Goal: Information Seeking & Learning: Learn about a topic

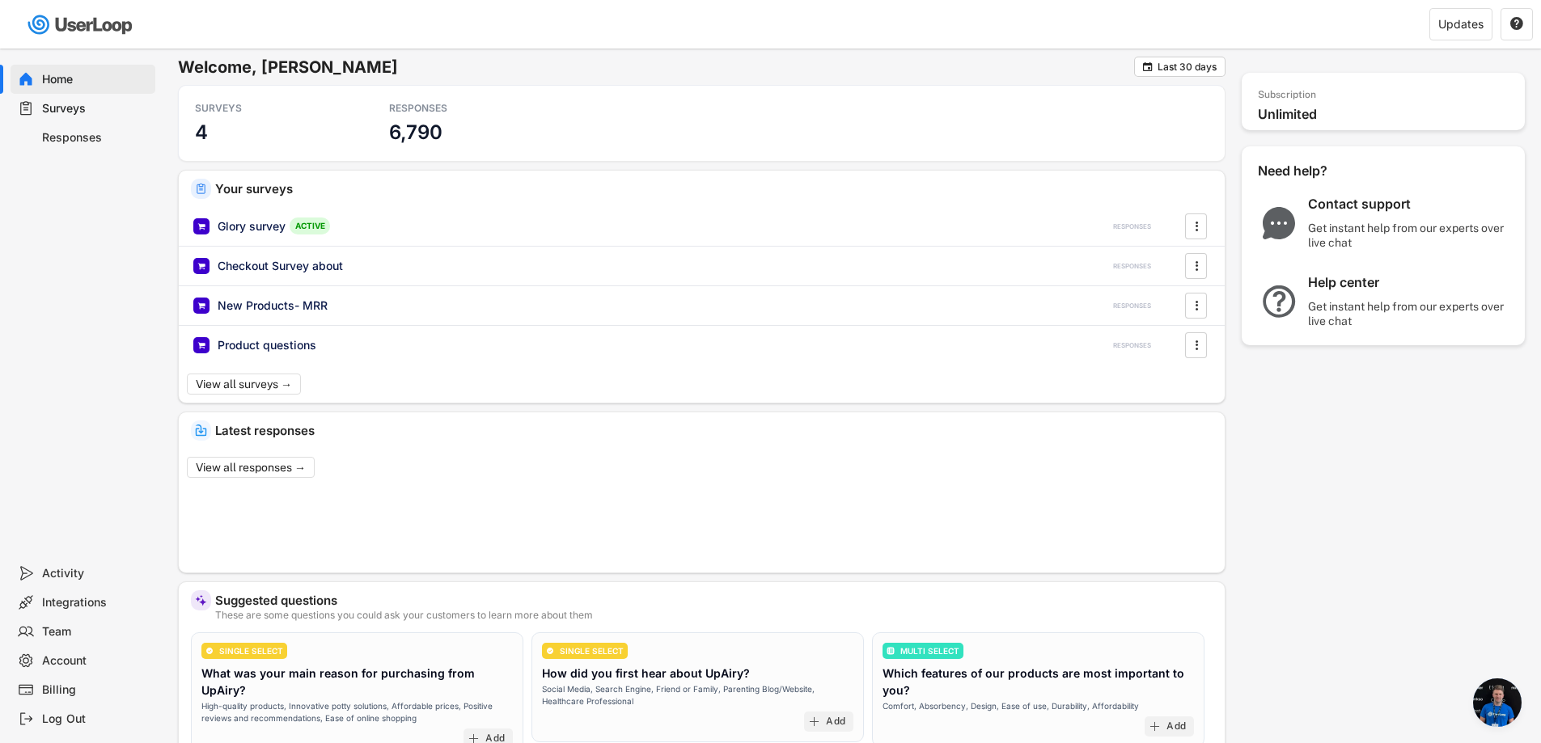
scroll to position [26, 0]
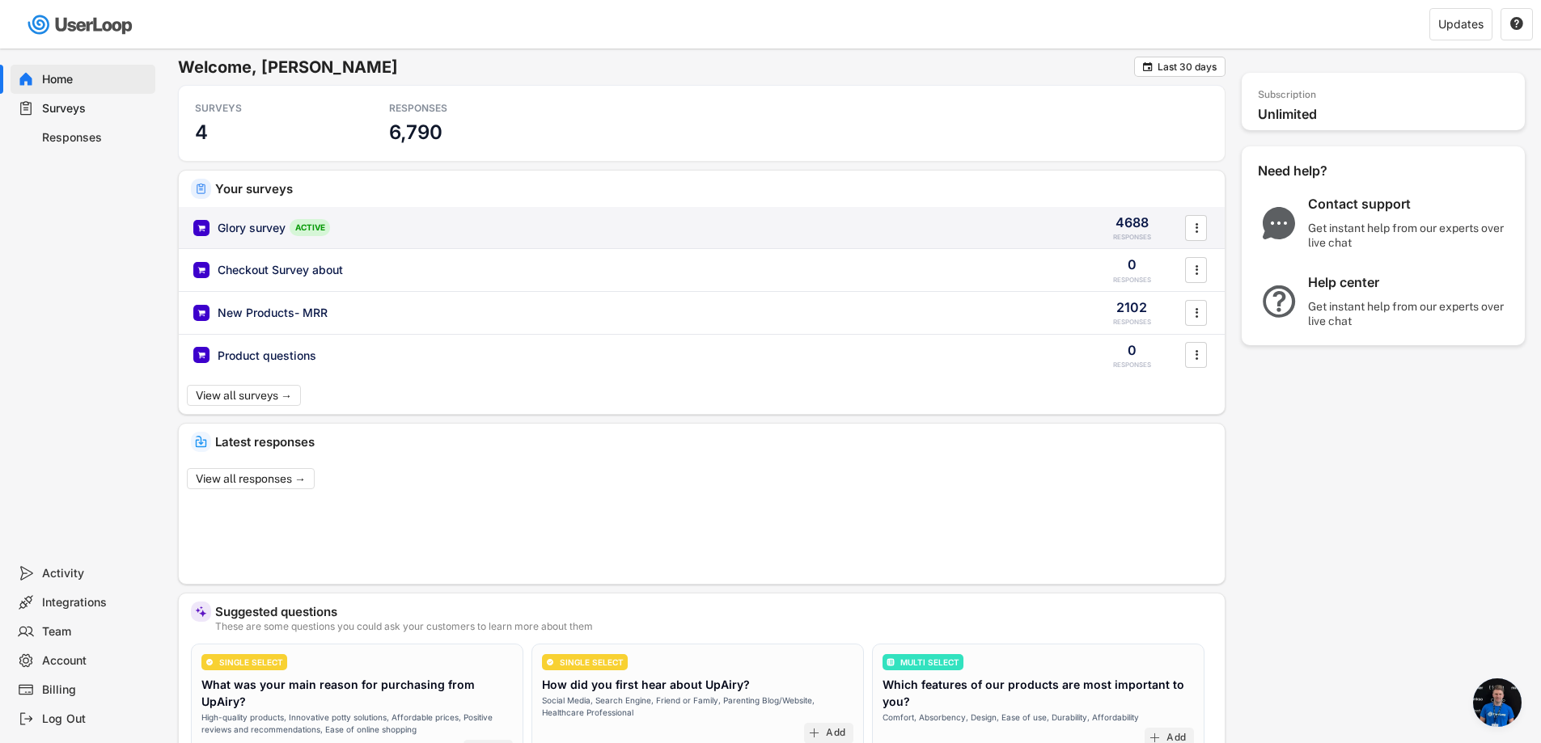
click at [253, 231] on div "Glory survey" at bounding box center [252, 228] width 68 height 16
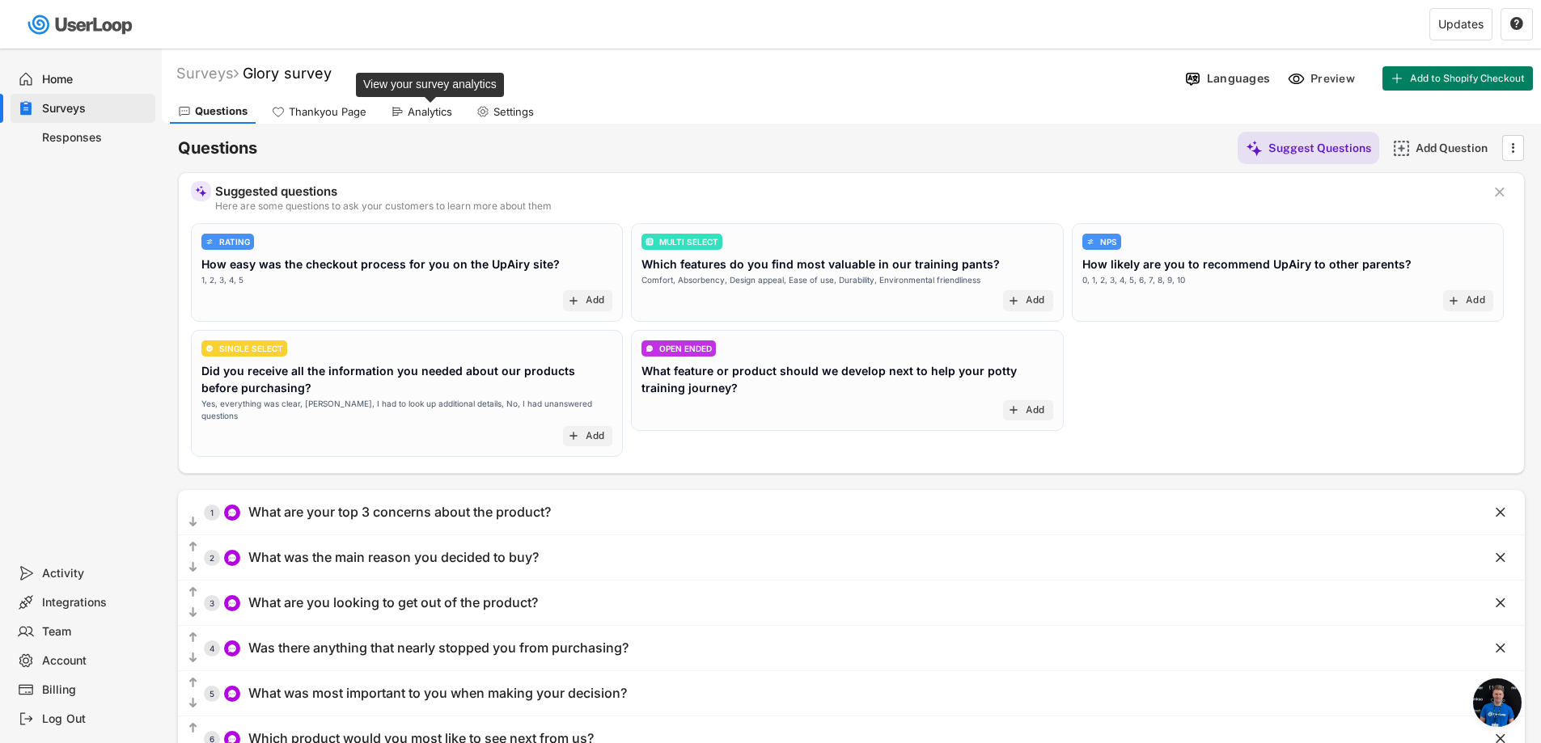
click at [413, 111] on div "Analytics" at bounding box center [430, 112] width 44 height 14
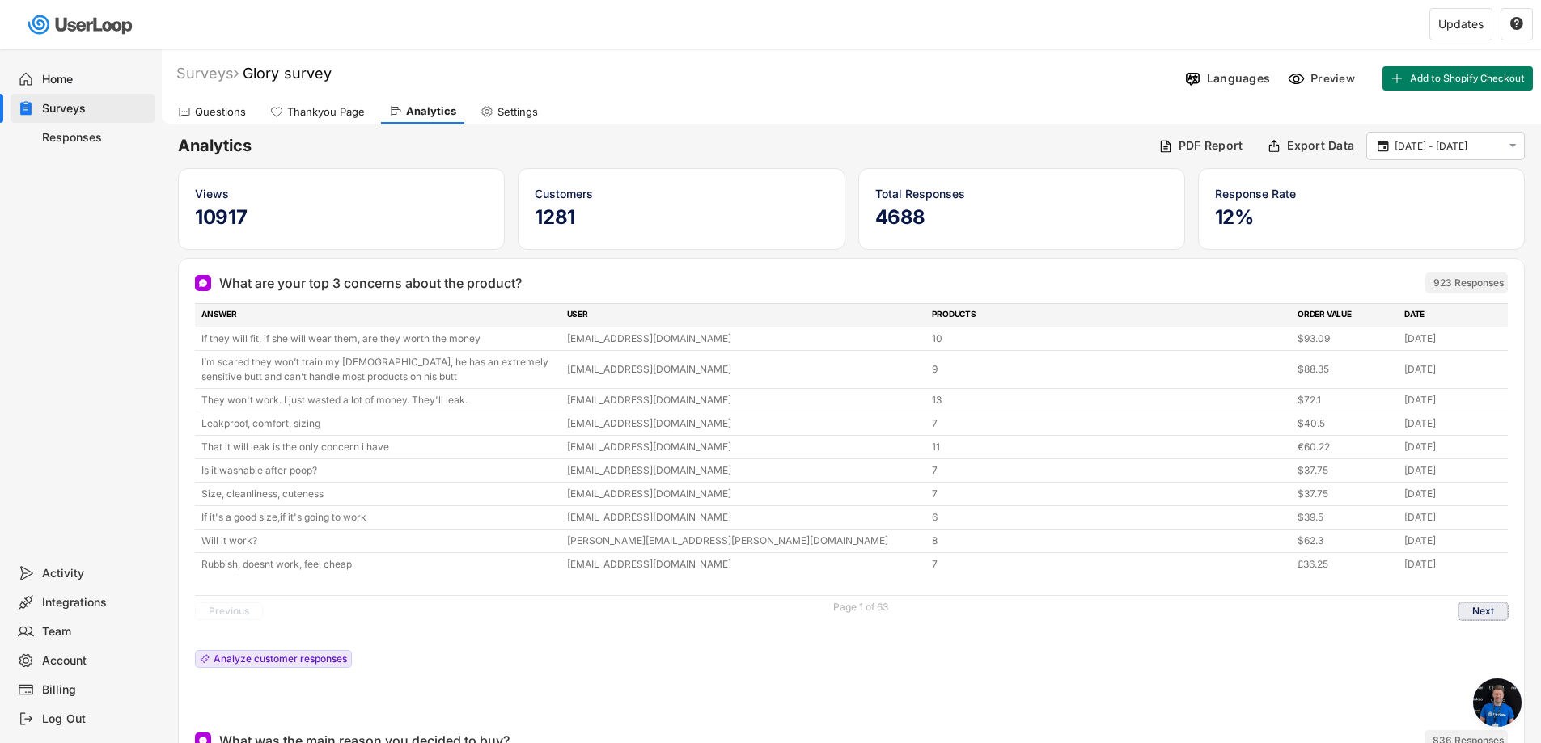
click at [1474, 619] on button "Next" at bounding box center [1482, 612] width 49 height 18
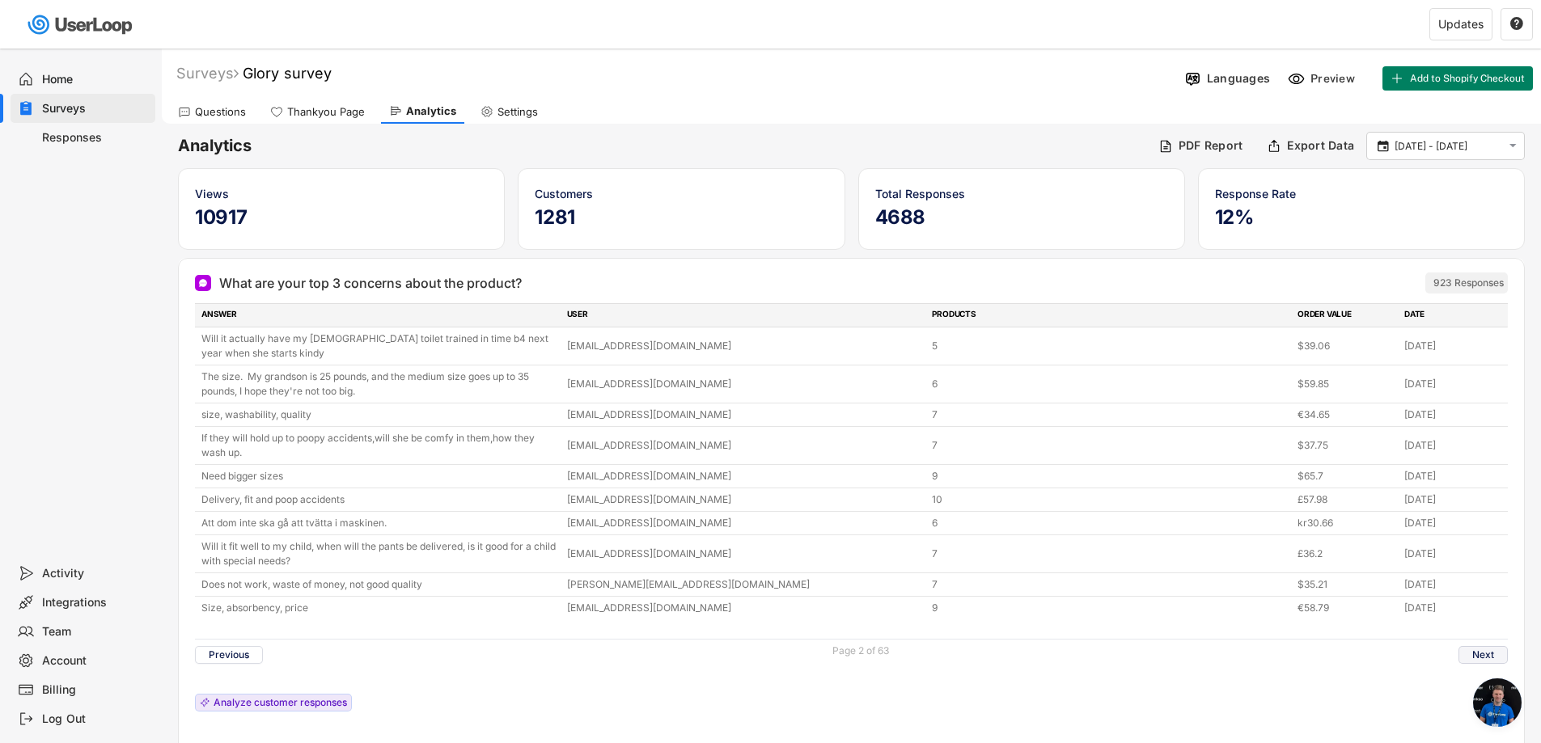
click at [1482, 654] on button "Next" at bounding box center [1482, 655] width 49 height 18
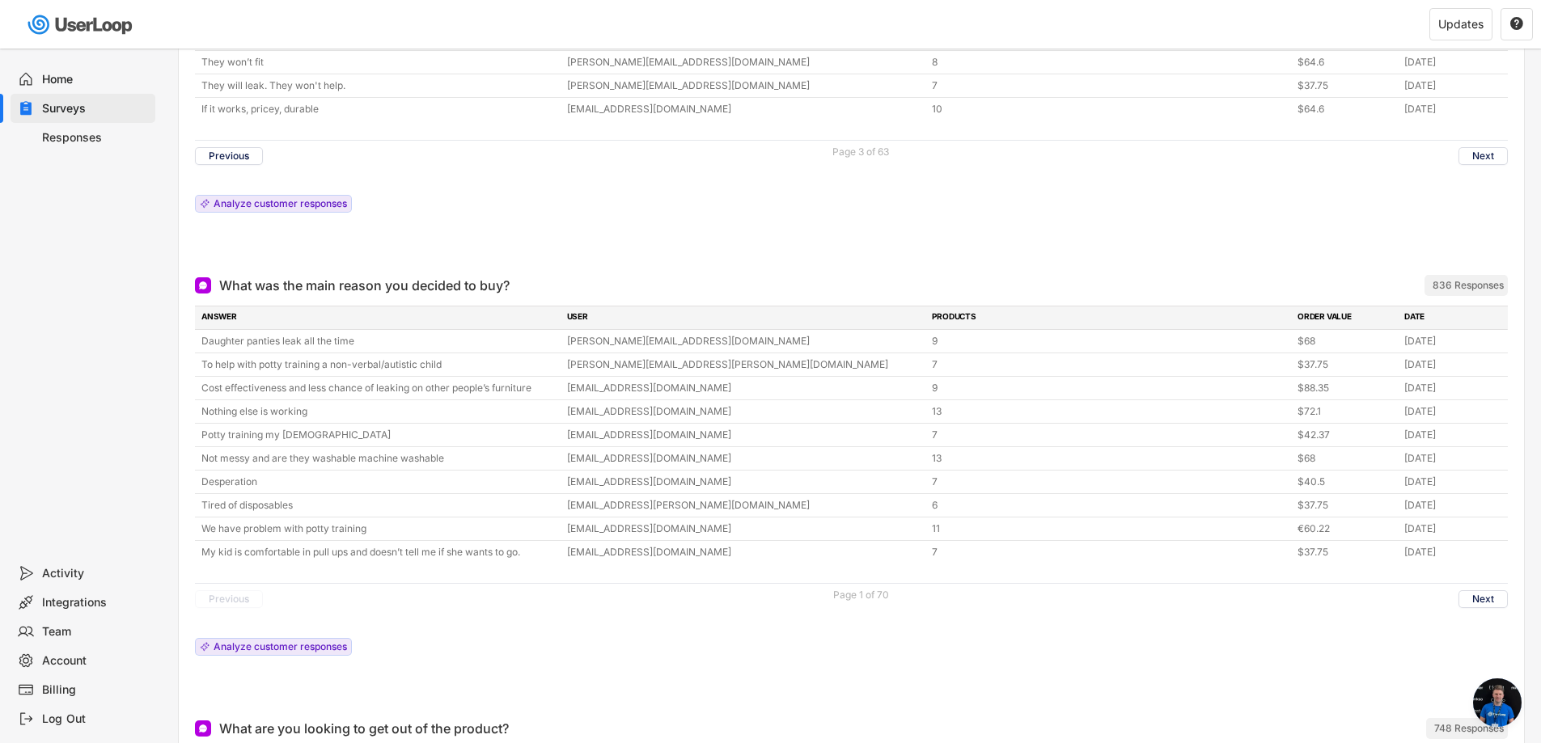
scroll to position [485, 0]
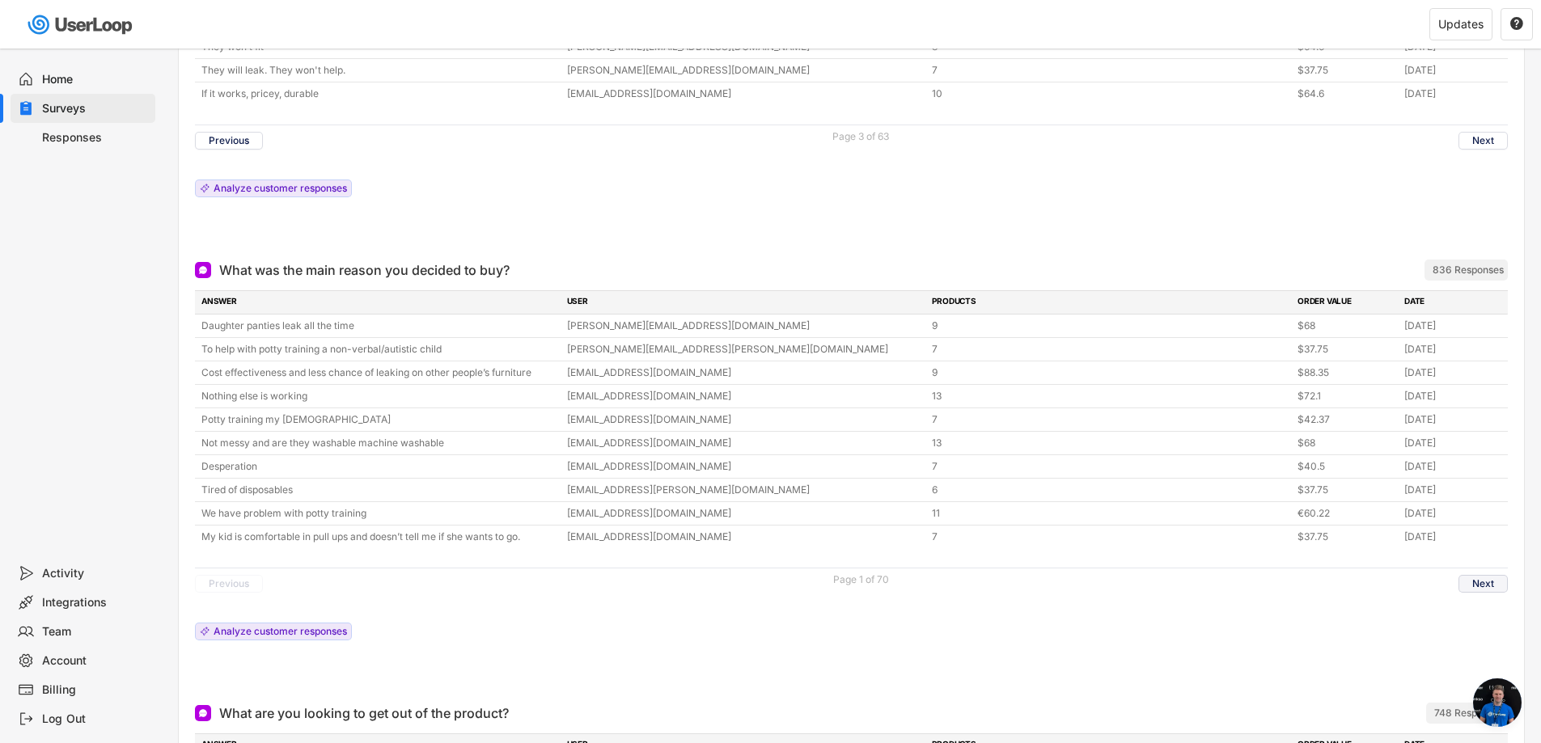
click at [1475, 586] on button "Next" at bounding box center [1482, 584] width 49 height 18
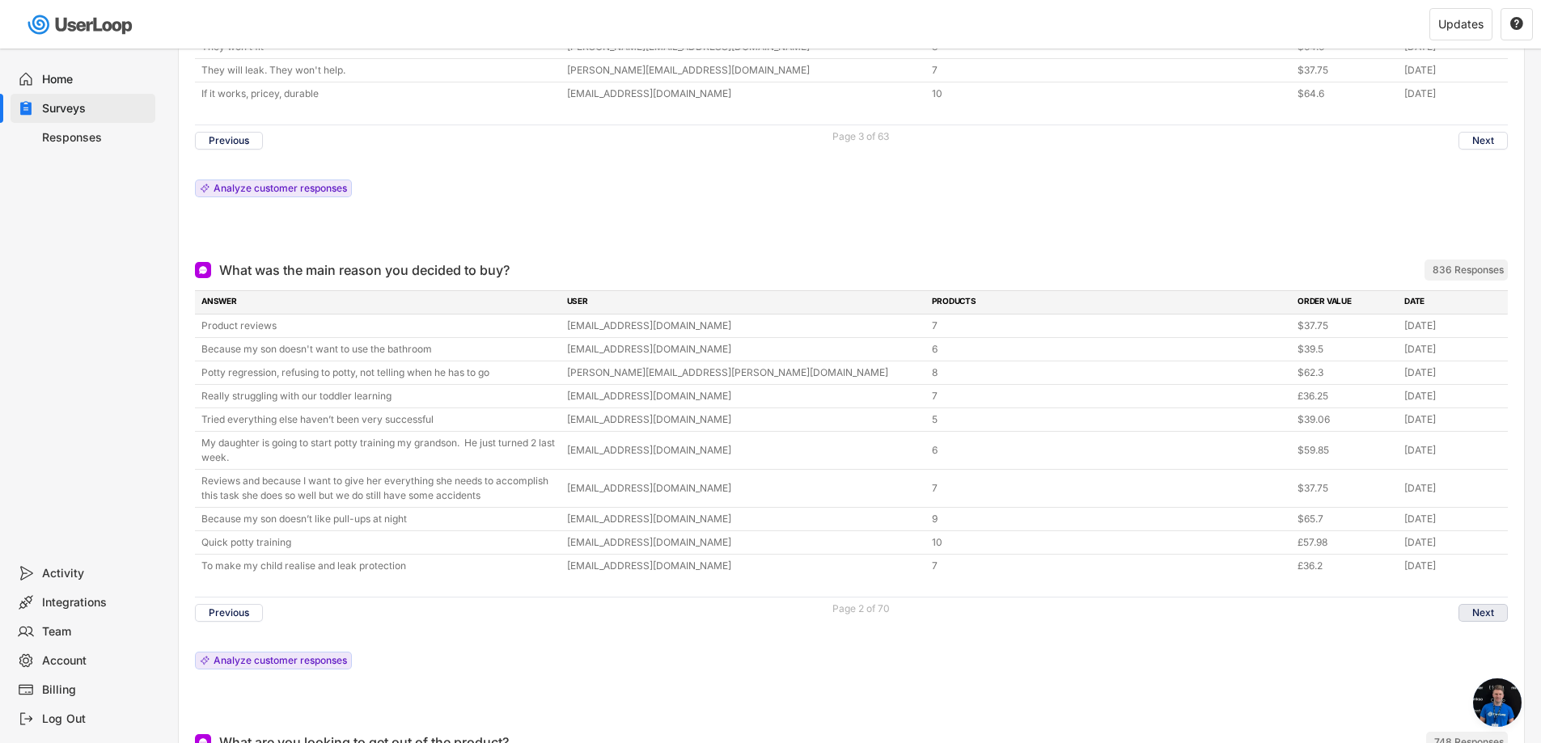
click at [1488, 612] on button "Next" at bounding box center [1482, 613] width 49 height 18
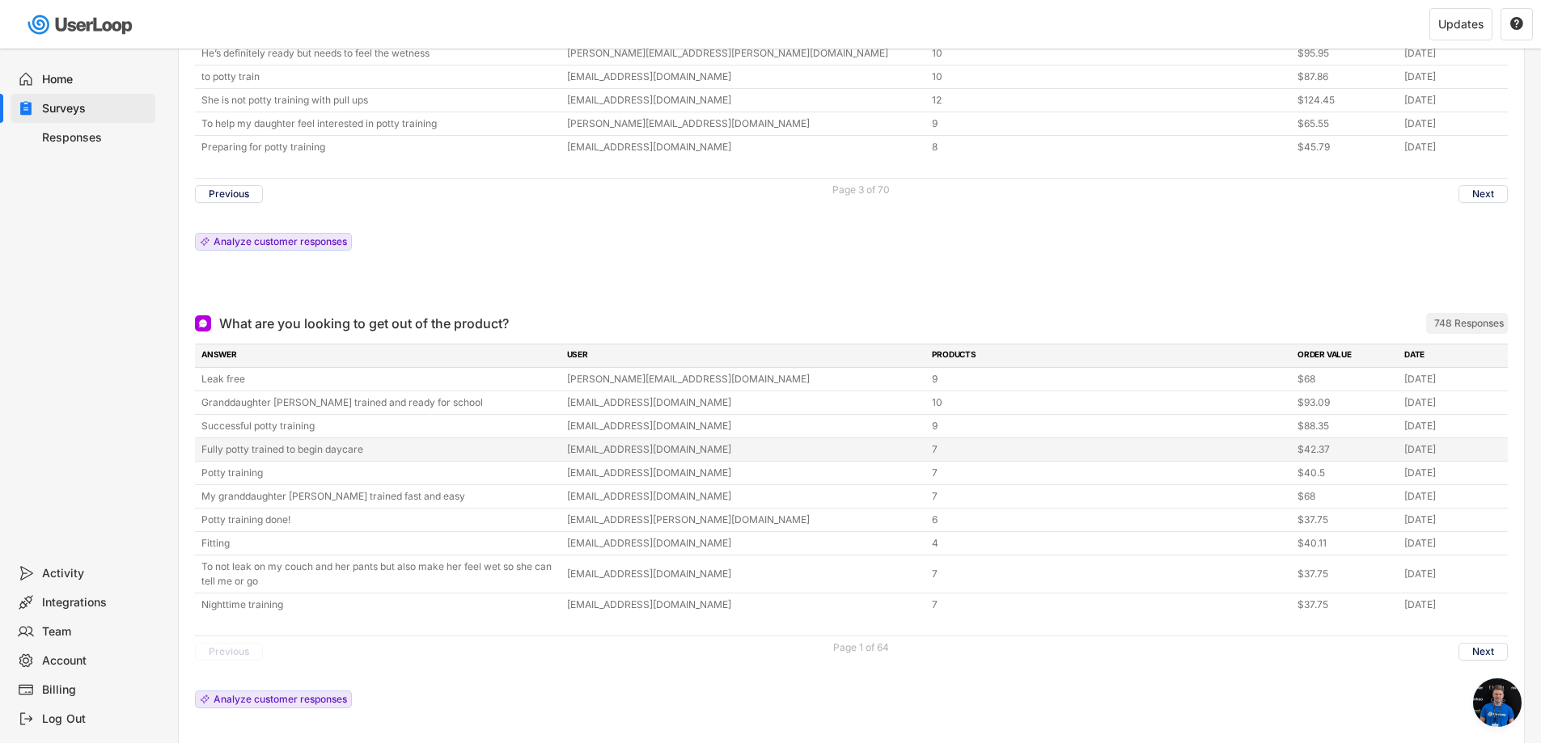
scroll to position [971, 0]
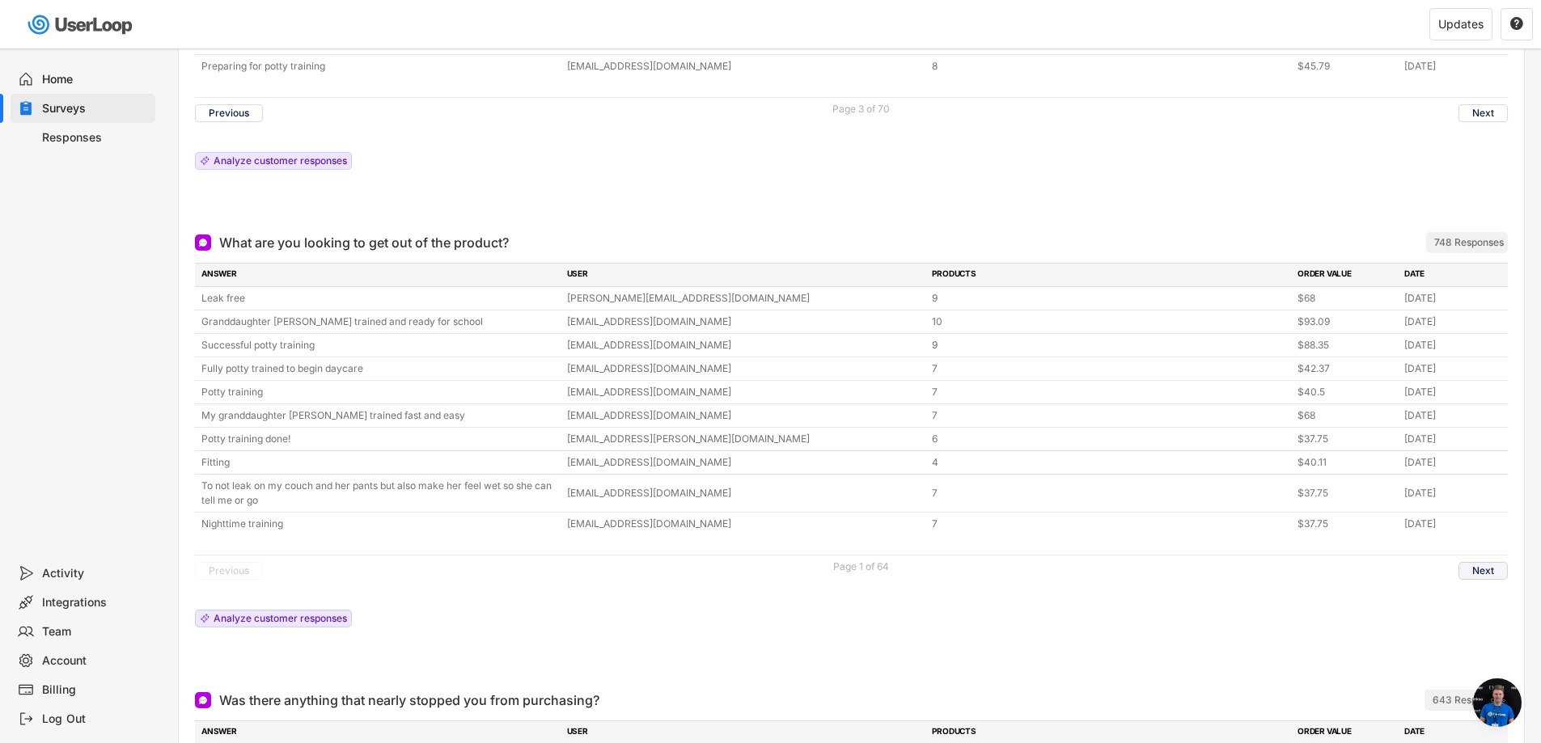
click at [1484, 562] on button "Next" at bounding box center [1482, 571] width 49 height 18
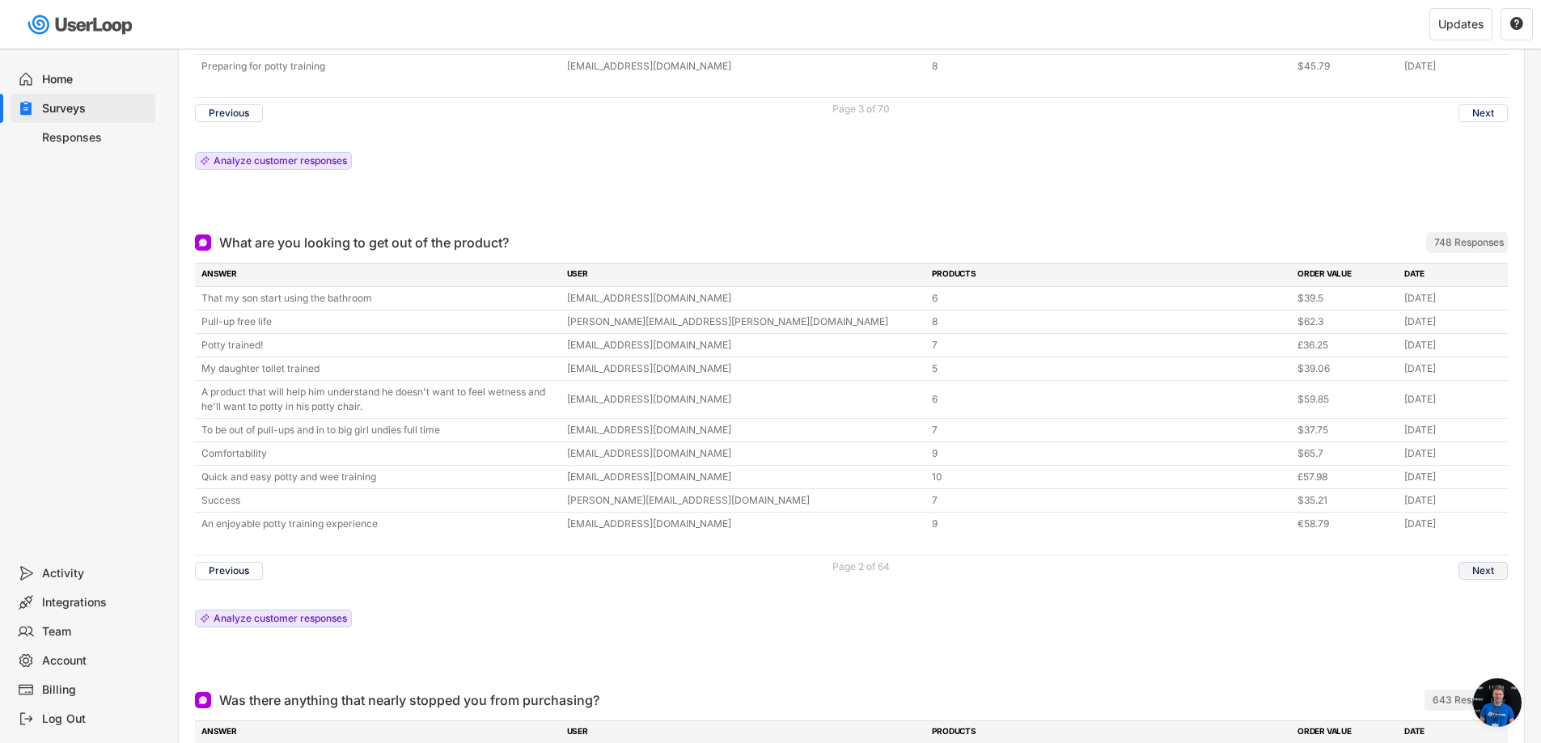
click at [1476, 568] on div "Previous Page 2 of 64 Next" at bounding box center [851, 571] width 1313 height 32
click at [1484, 562] on button "Next" at bounding box center [1482, 571] width 49 height 18
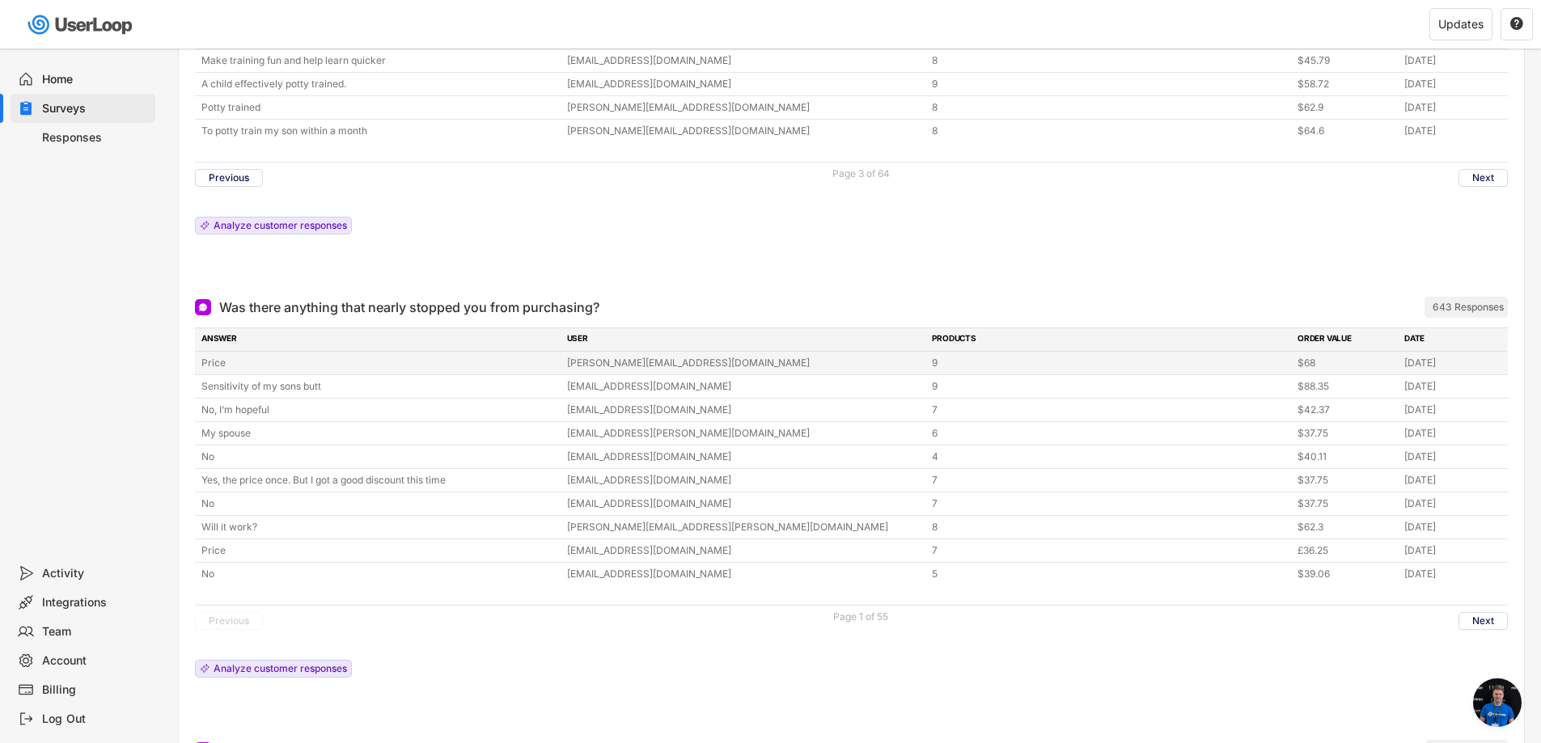
scroll to position [1375, 0]
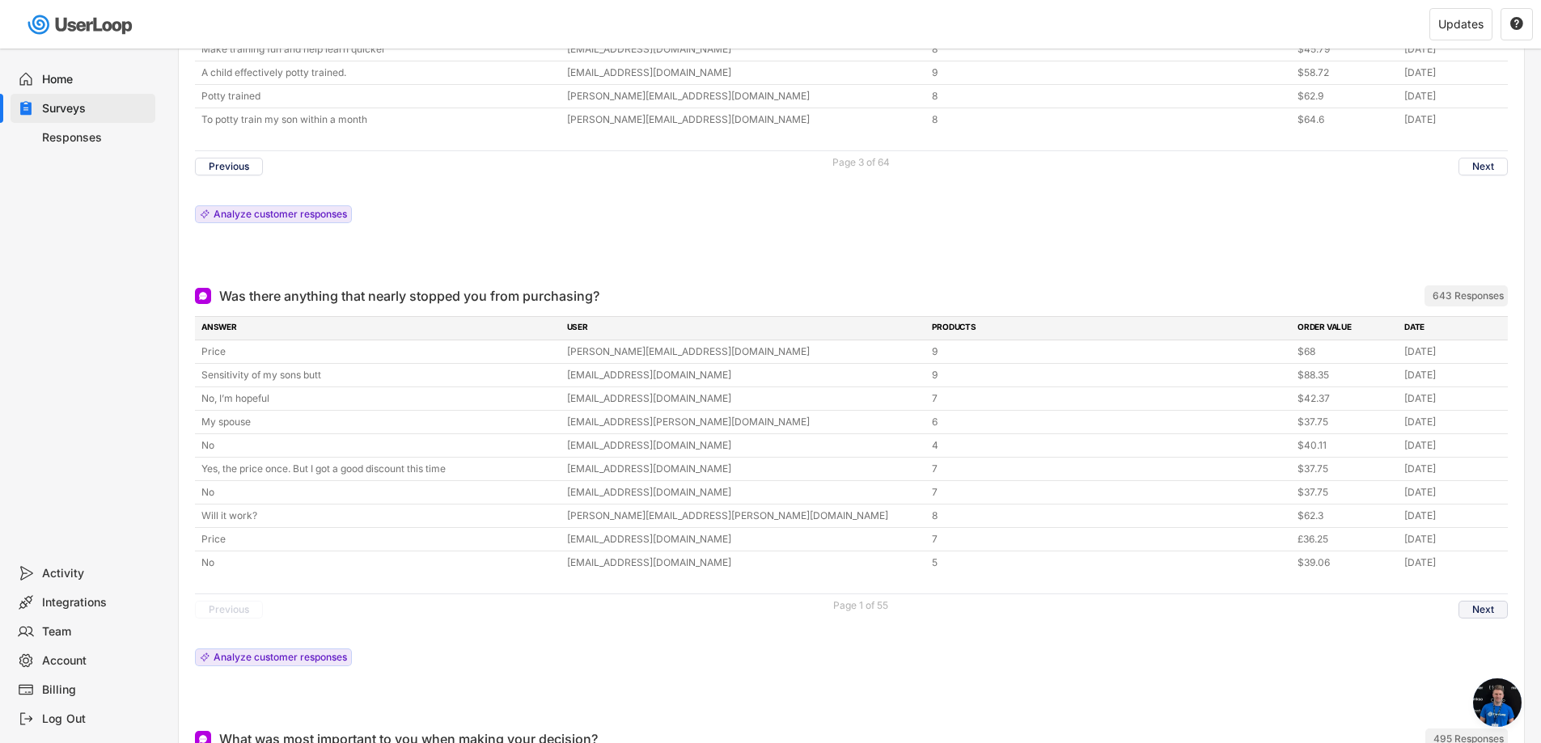
click at [1480, 601] on button "Next" at bounding box center [1482, 610] width 49 height 18
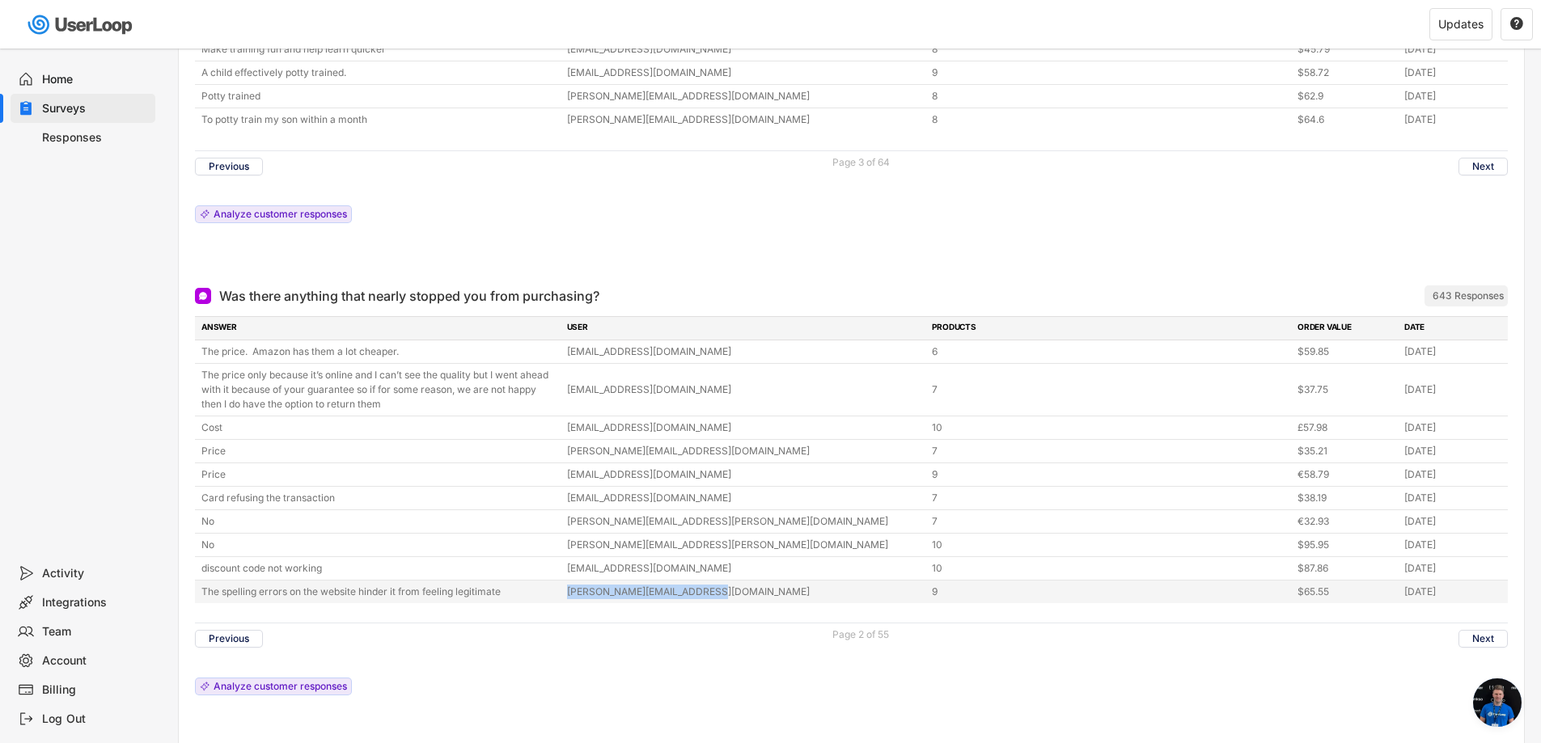
copy div "[PERSON_NAME][EMAIL_ADDRESS][DOMAIN_NAME]"
drag, startPoint x: 710, startPoint y: 582, endPoint x: 566, endPoint y: 582, distance: 144.0
click at [567, 585] on div "[PERSON_NAME][EMAIL_ADDRESS][DOMAIN_NAME]" at bounding box center [745, 592] width 356 height 15
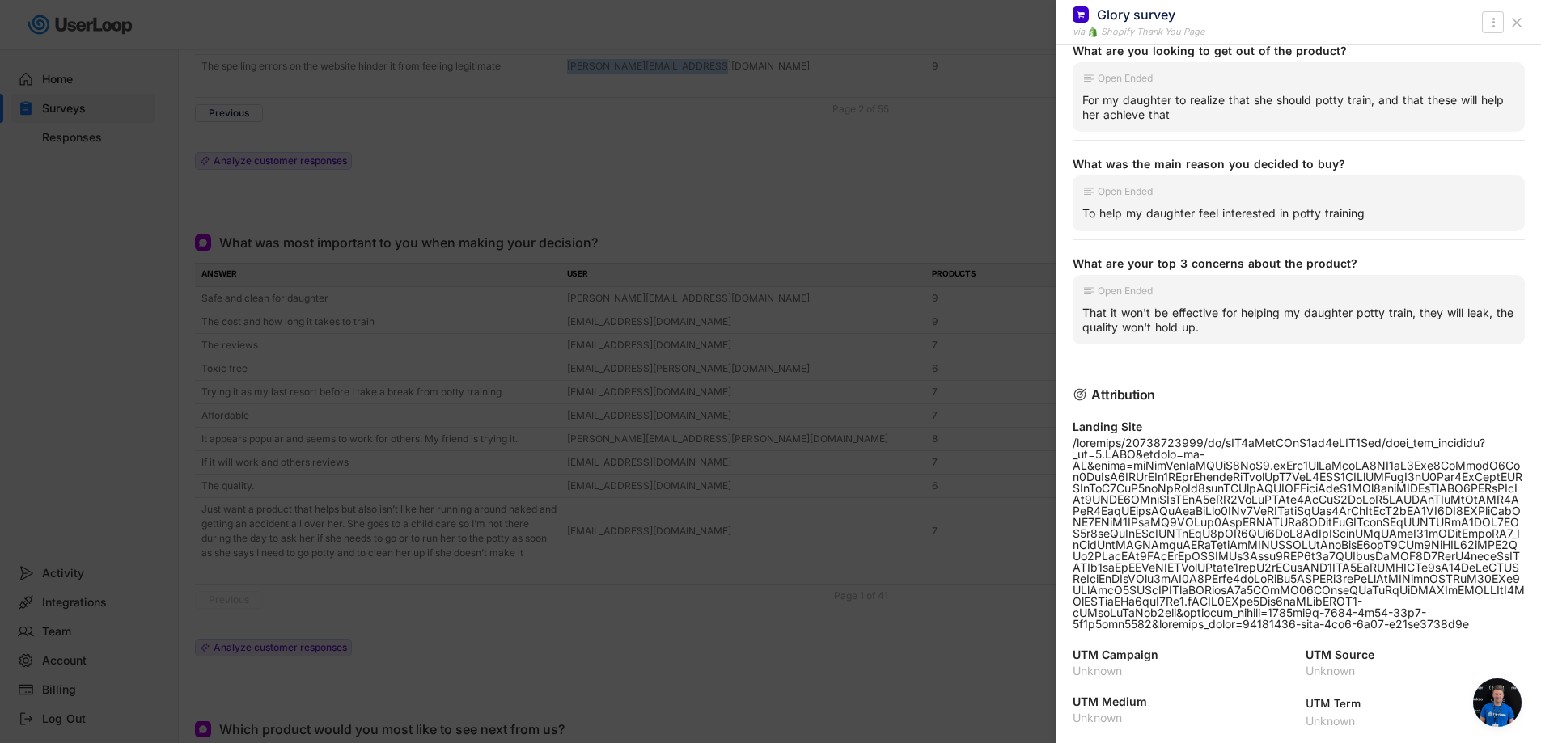
scroll to position [2103, 0]
click at [631, 375] on div at bounding box center [770, 371] width 1541 height 743
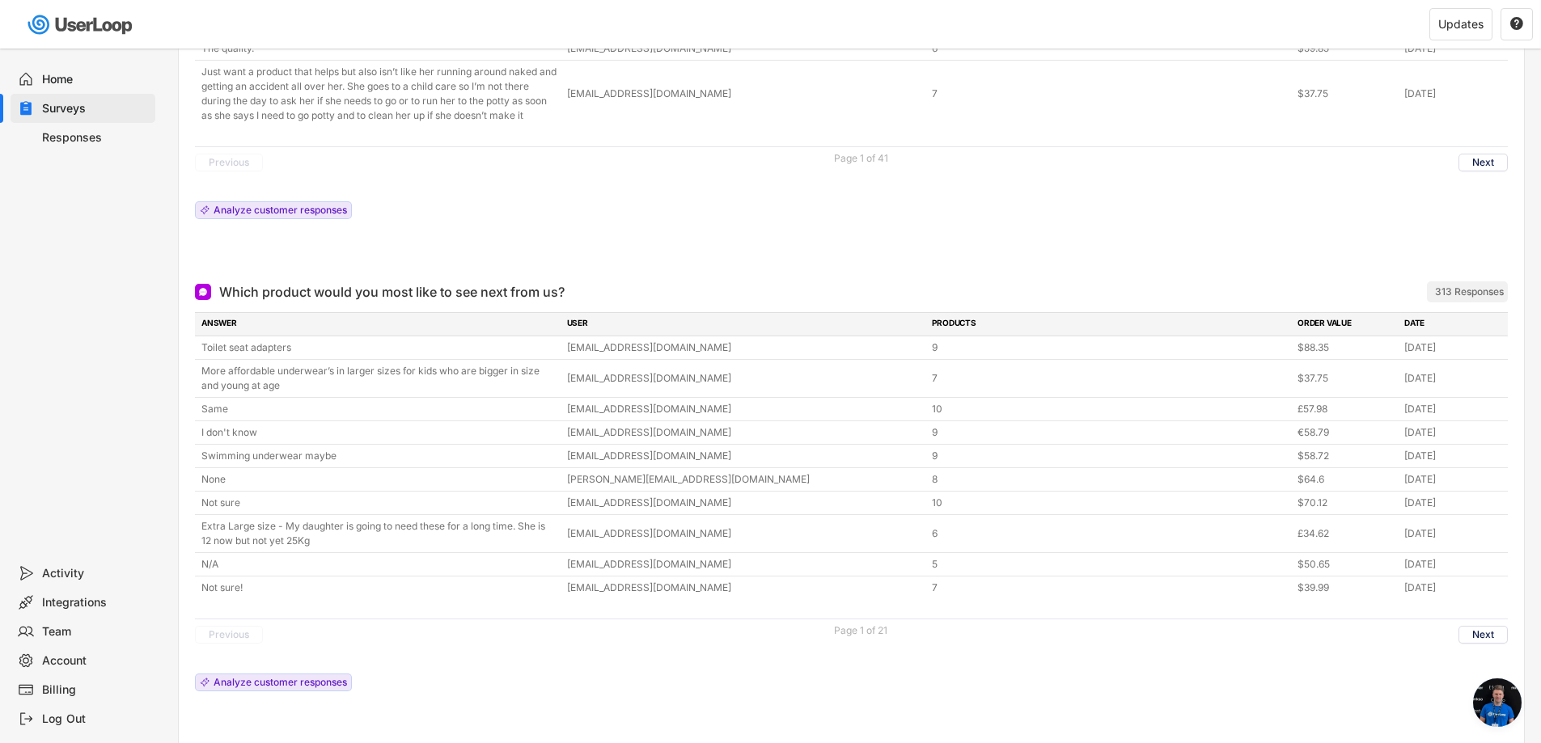
scroll to position [2346, 0]
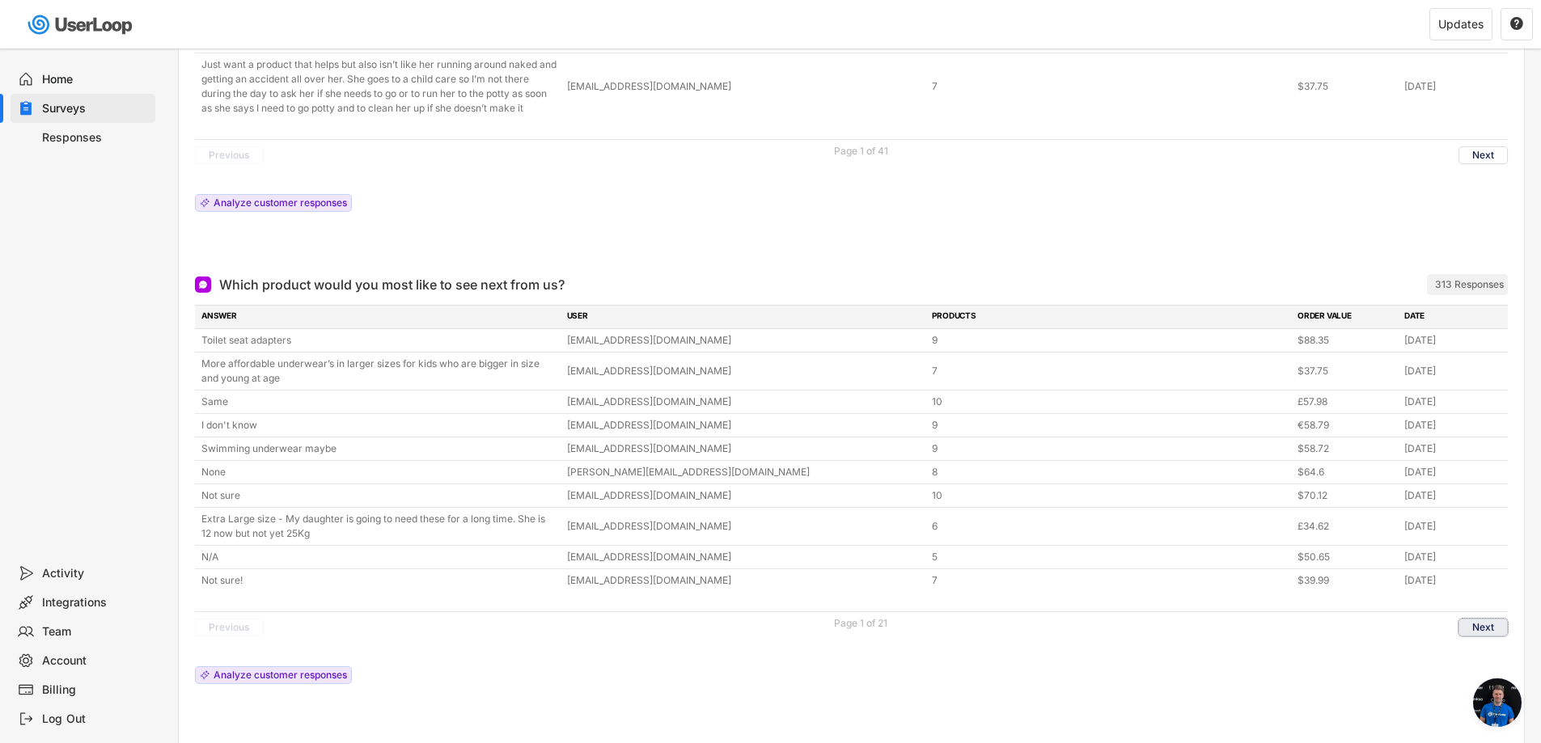
click at [1487, 619] on button "Next" at bounding box center [1482, 628] width 49 height 18
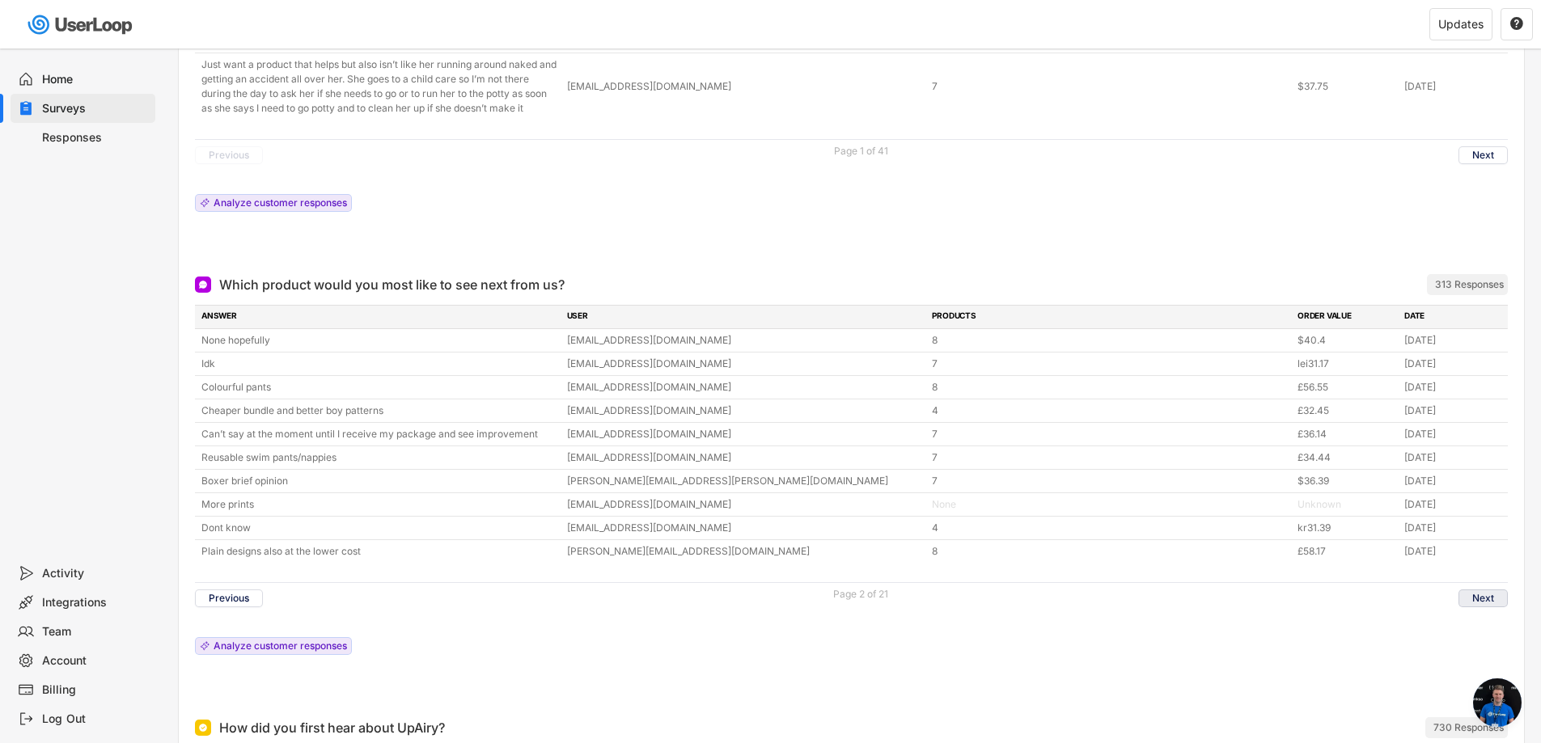
click at [1484, 590] on button "Next" at bounding box center [1482, 599] width 49 height 18
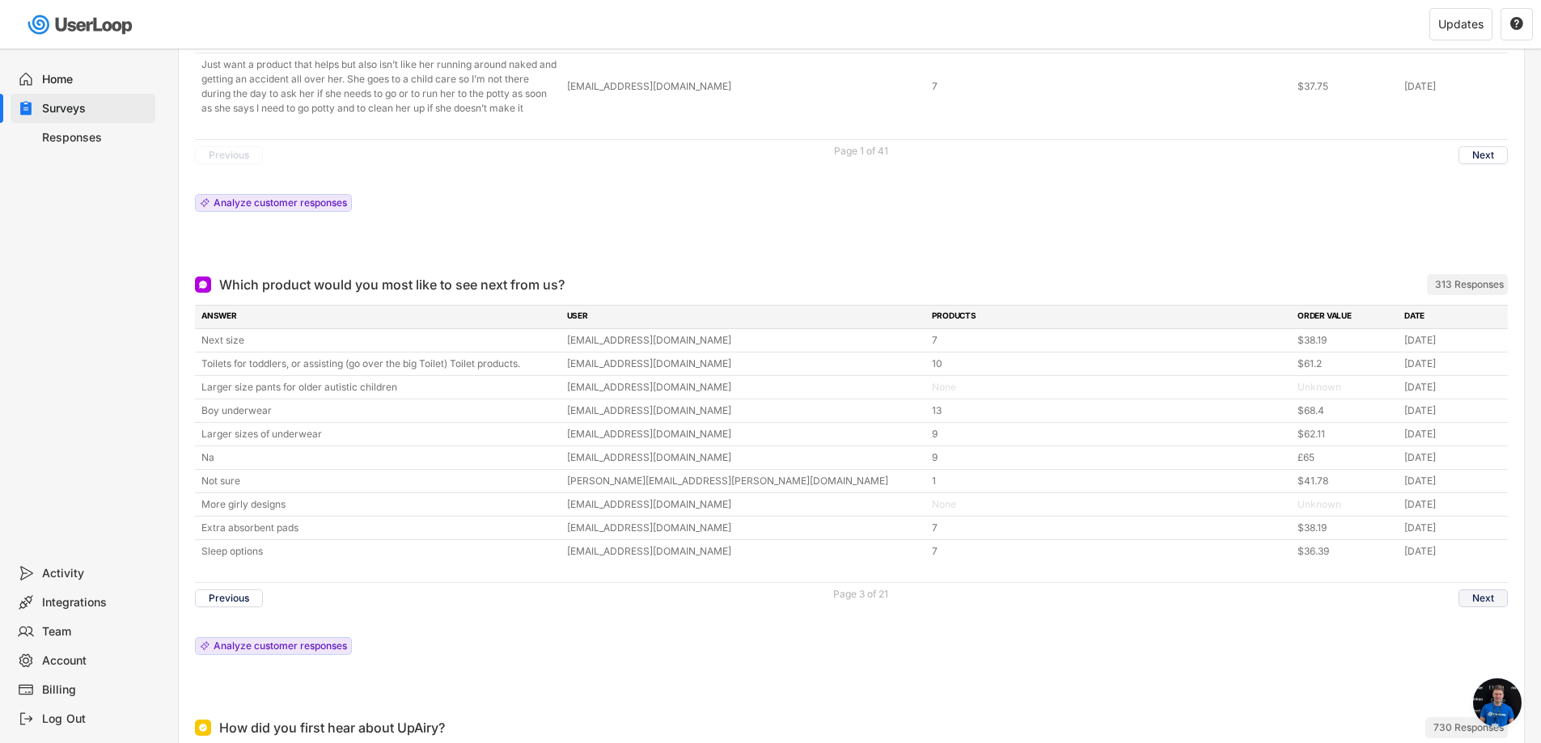
click at [1483, 590] on button "Next" at bounding box center [1482, 599] width 49 height 18
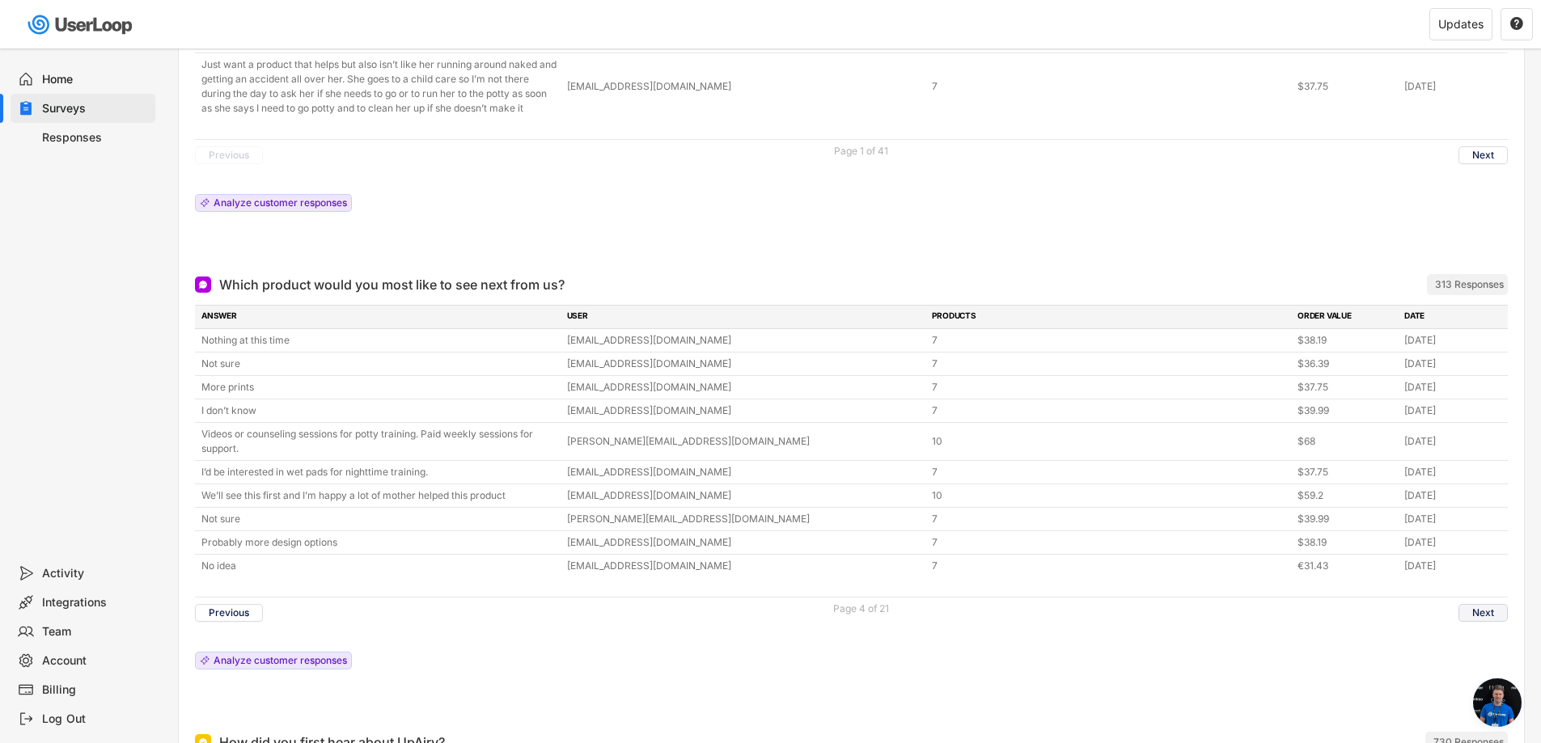
click at [1480, 604] on button "Next" at bounding box center [1482, 613] width 49 height 18
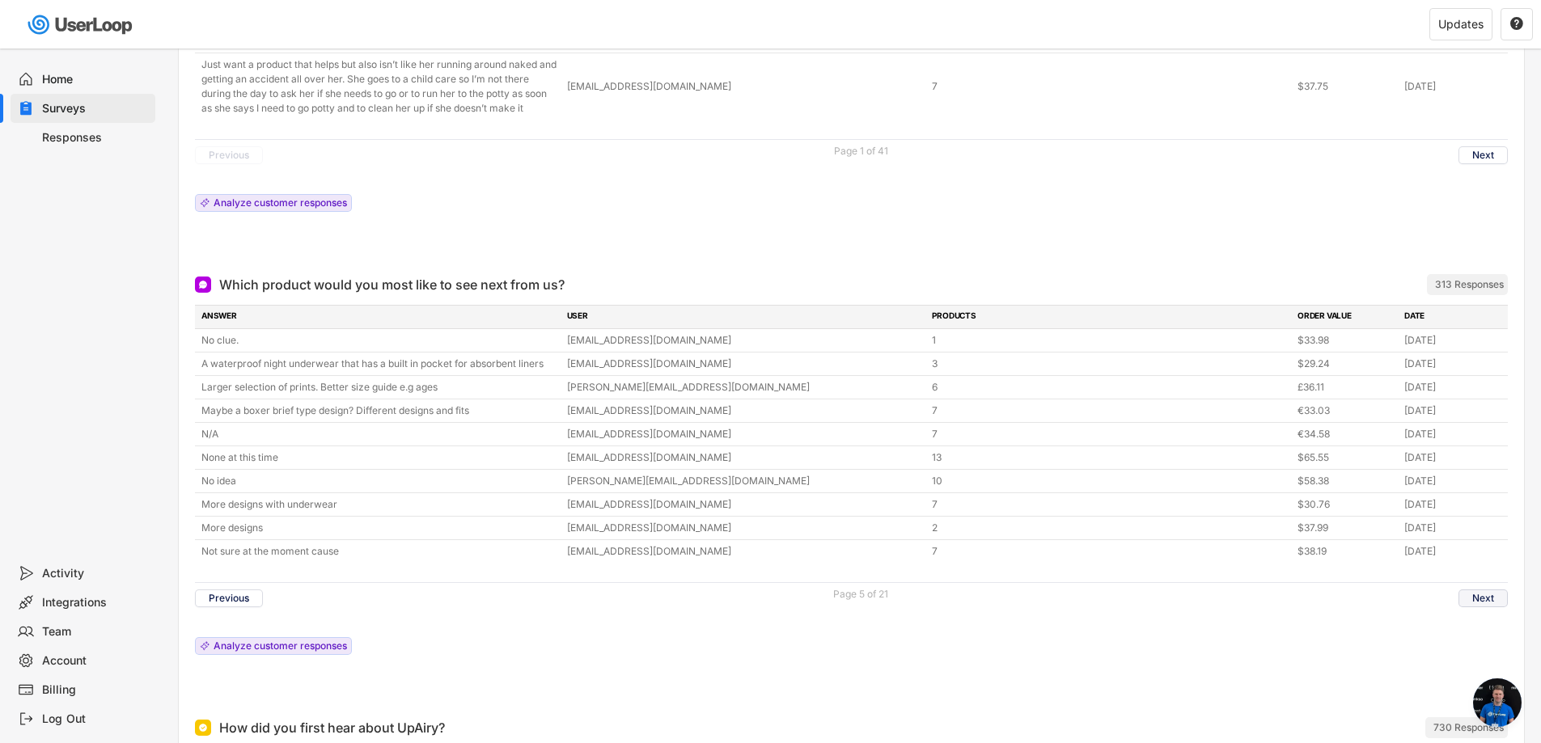
click at [1479, 590] on button "Next" at bounding box center [1482, 599] width 49 height 18
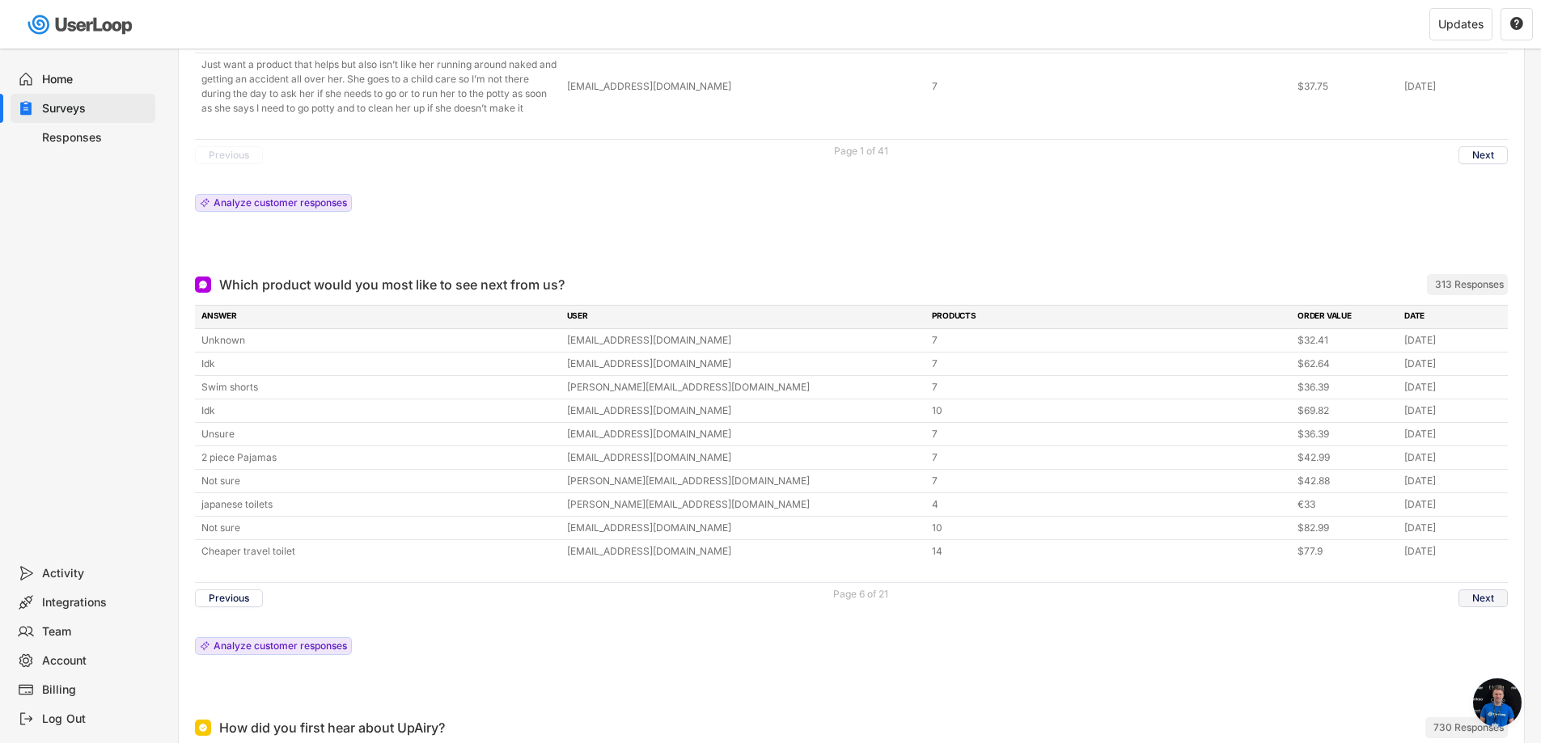
click at [1467, 590] on button "Next" at bounding box center [1482, 599] width 49 height 18
click at [1465, 590] on button "Next" at bounding box center [1482, 599] width 49 height 18
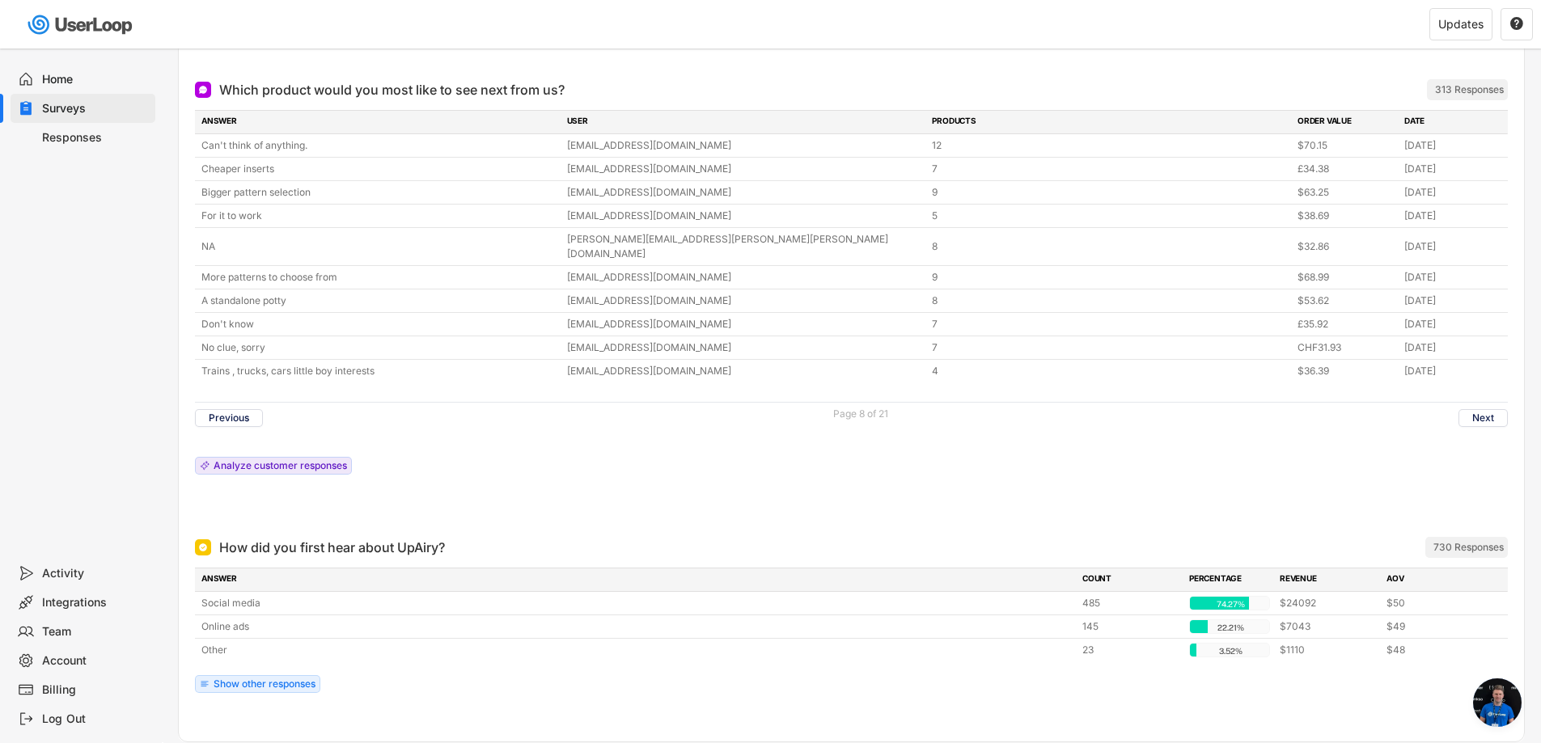
scroll to position [2561, 0]
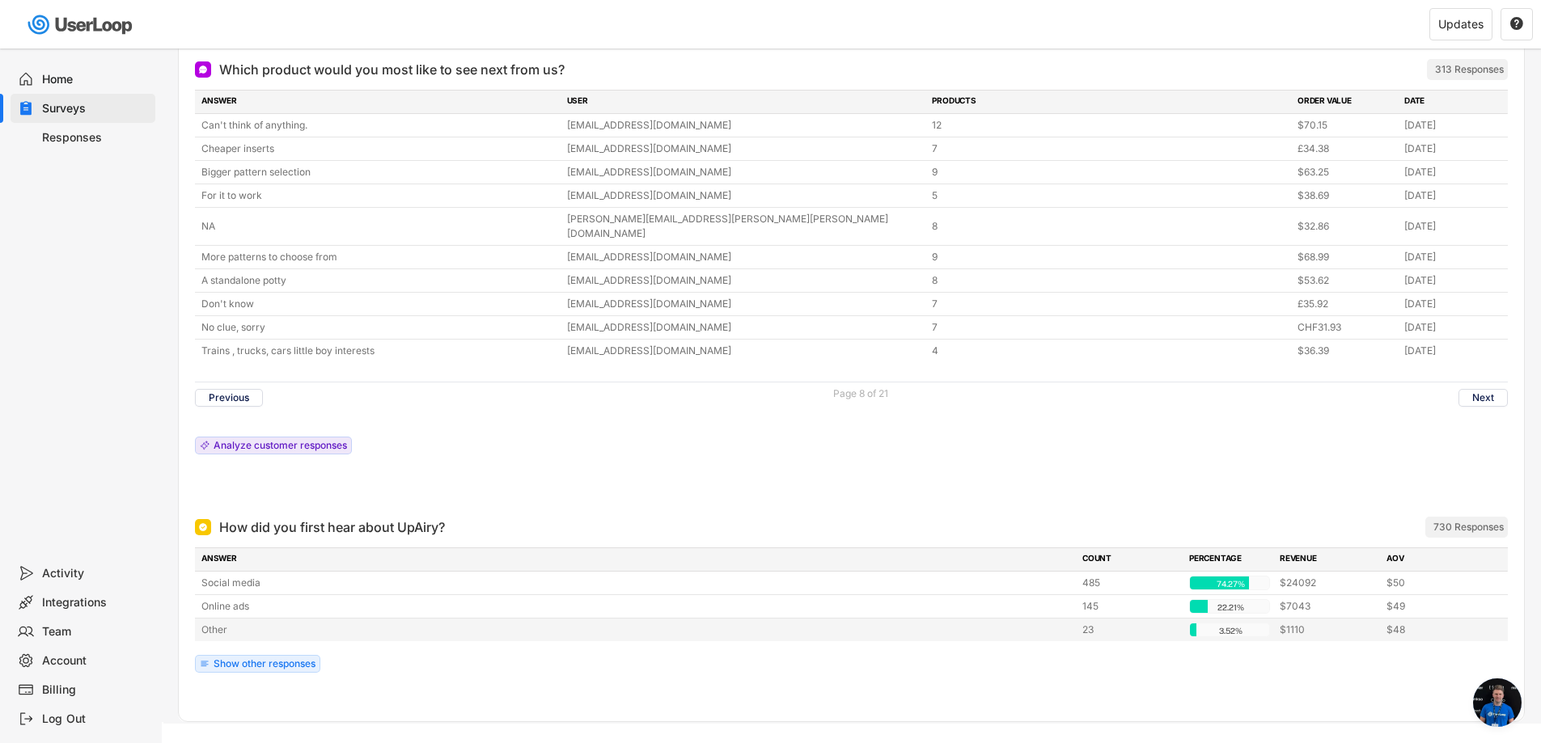
click at [217, 623] on div "Other" at bounding box center [636, 630] width 871 height 15
click at [251, 659] on div "Show other responses" at bounding box center [265, 664] width 102 height 10
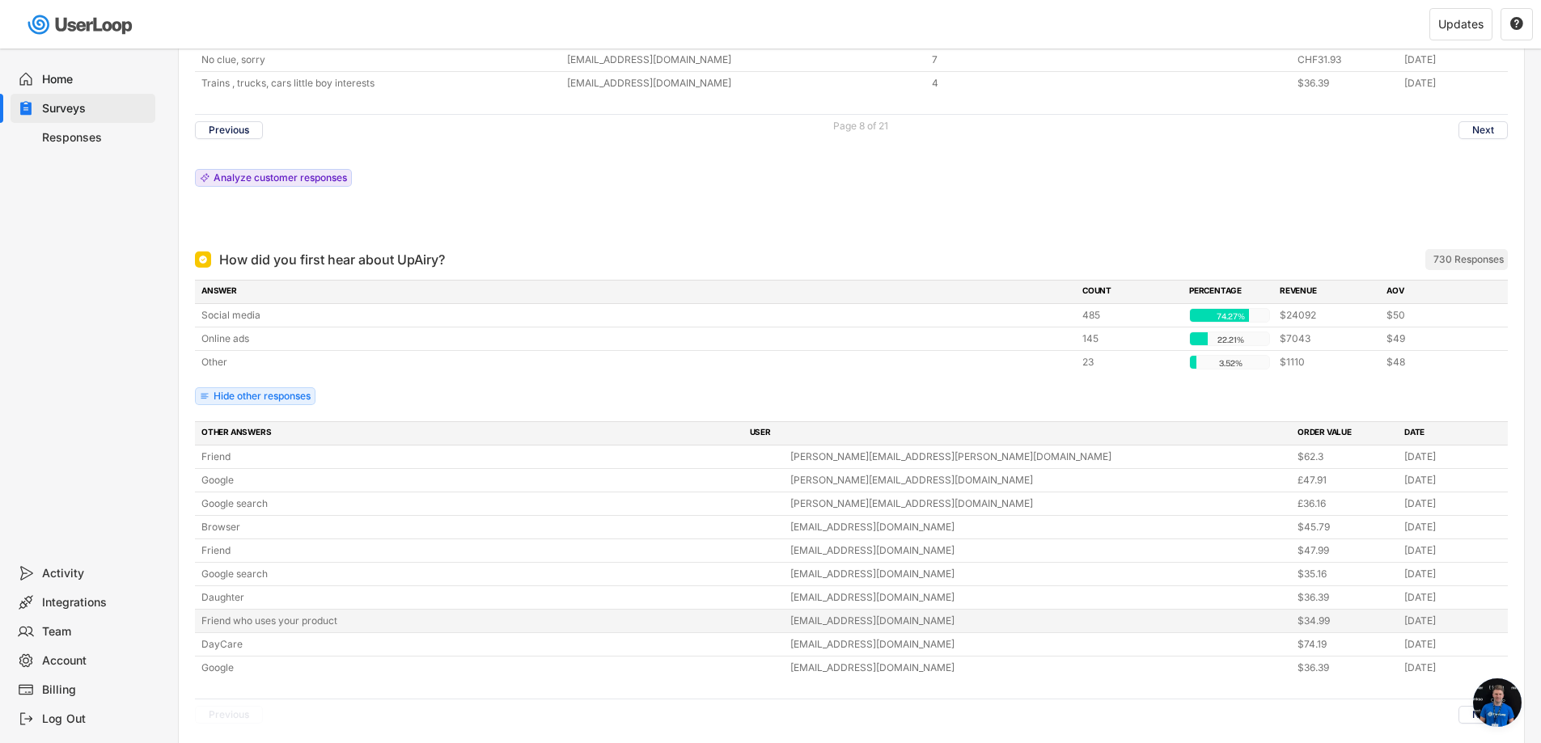
scroll to position [2878, 0]
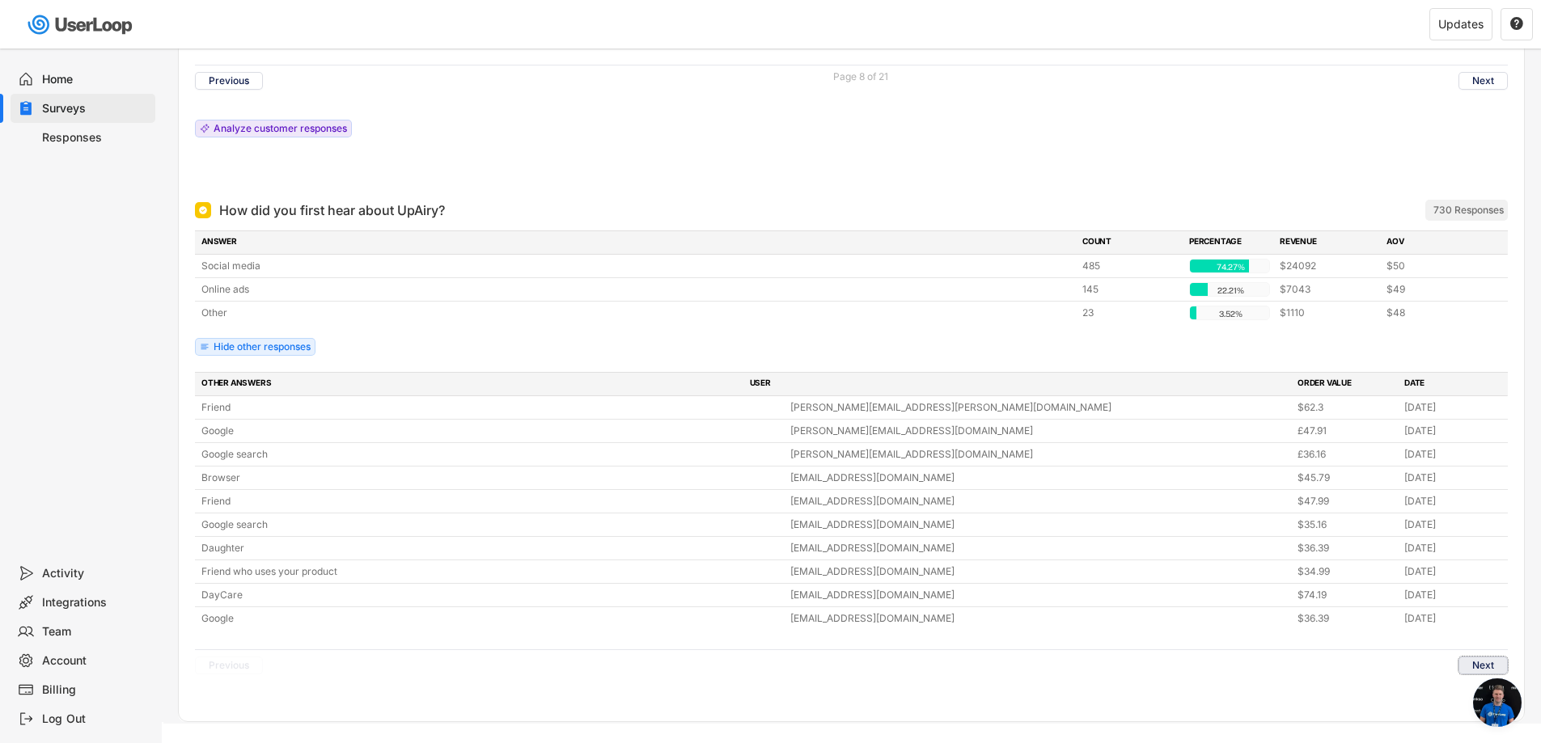
click at [1500, 657] on button "Next" at bounding box center [1482, 666] width 49 height 18
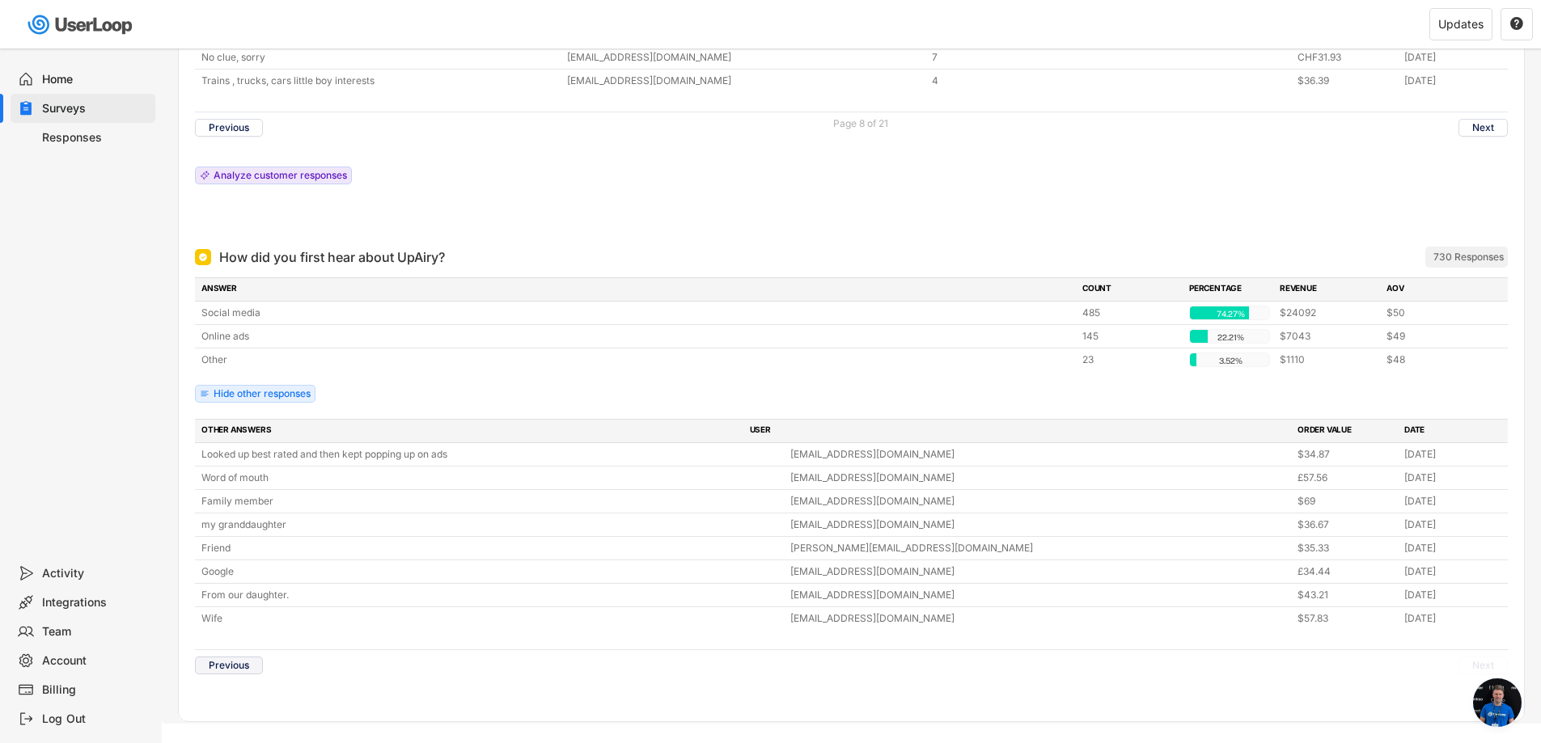
click at [218, 657] on button "Previous" at bounding box center [229, 666] width 68 height 18
